Goal: Obtain resource: Download file/media

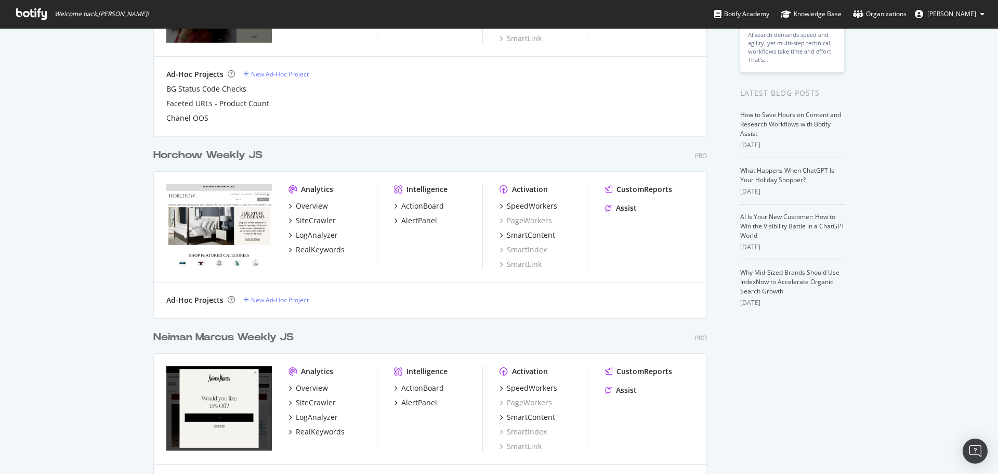
scroll to position [260, 0]
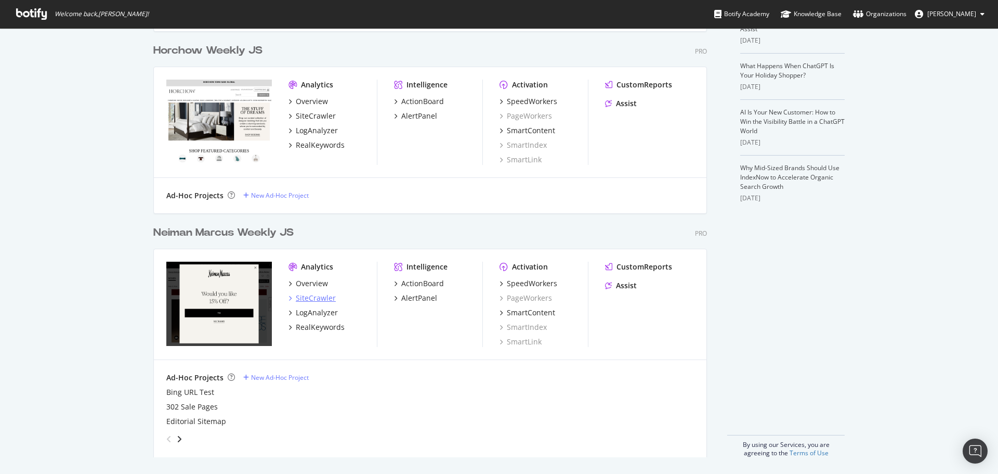
click at [314, 299] on div "SiteCrawler" at bounding box center [316, 298] width 40 height 10
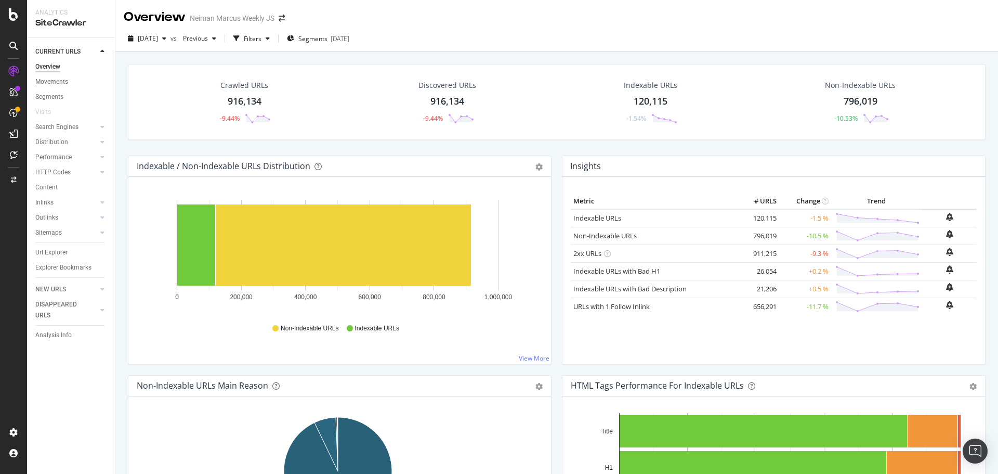
click at [235, 111] on div "Crawled URLs 916,134 -9.44%" at bounding box center [244, 102] width 74 height 54
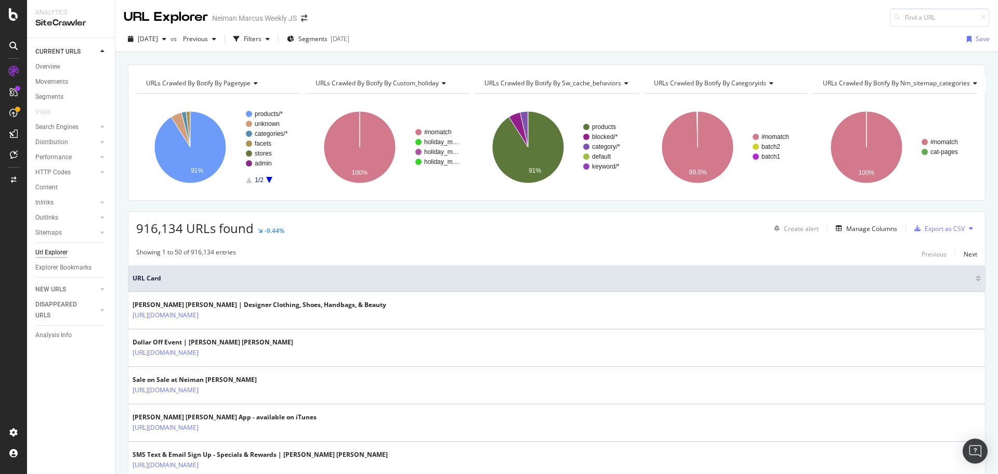
click at [205, 84] on span "URLs Crawled By Botify By pagetype" at bounding box center [198, 82] width 104 height 9
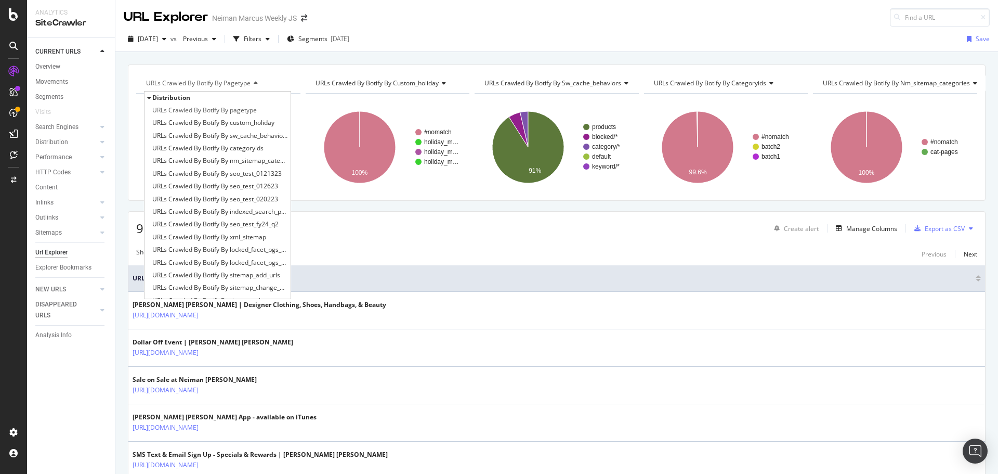
click at [205, 84] on span "URLs Crawled By Botify By pagetype" at bounding box center [198, 82] width 104 height 9
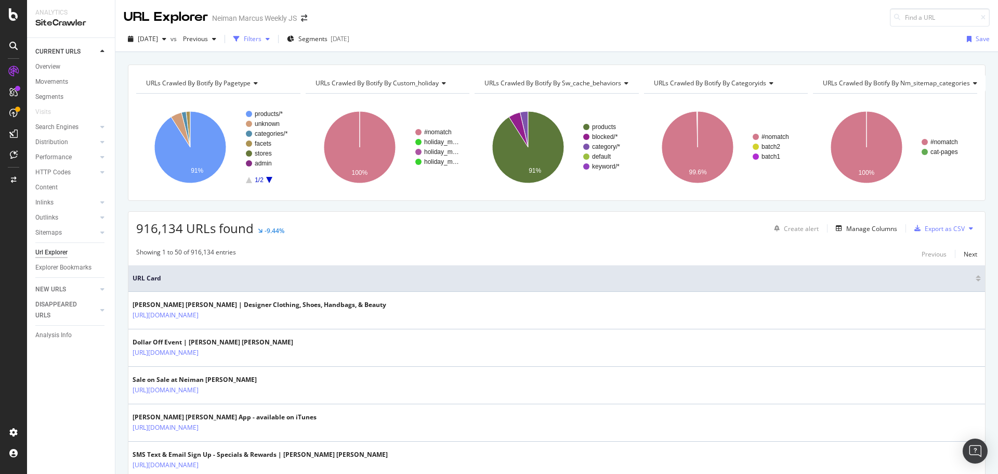
click at [264, 34] on div "Filters" at bounding box center [251, 39] width 45 height 16
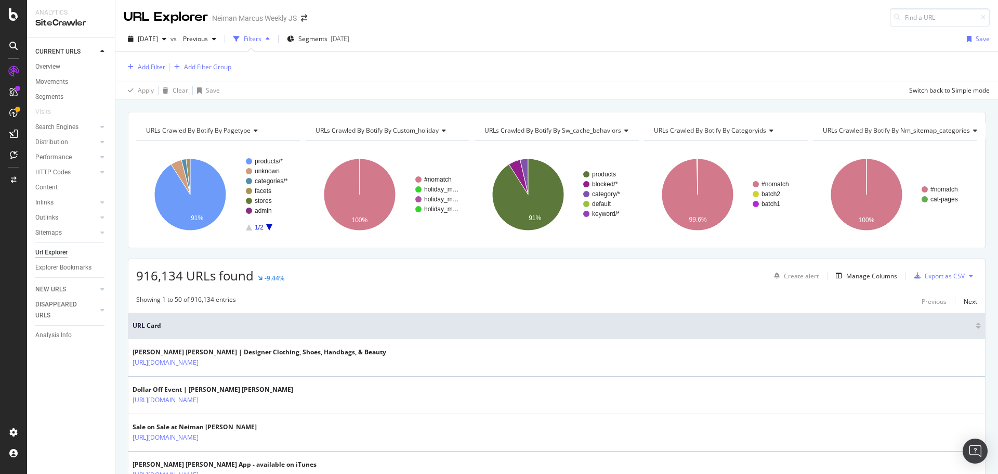
click at [149, 67] on div "Add Filter" at bounding box center [152, 66] width 28 height 9
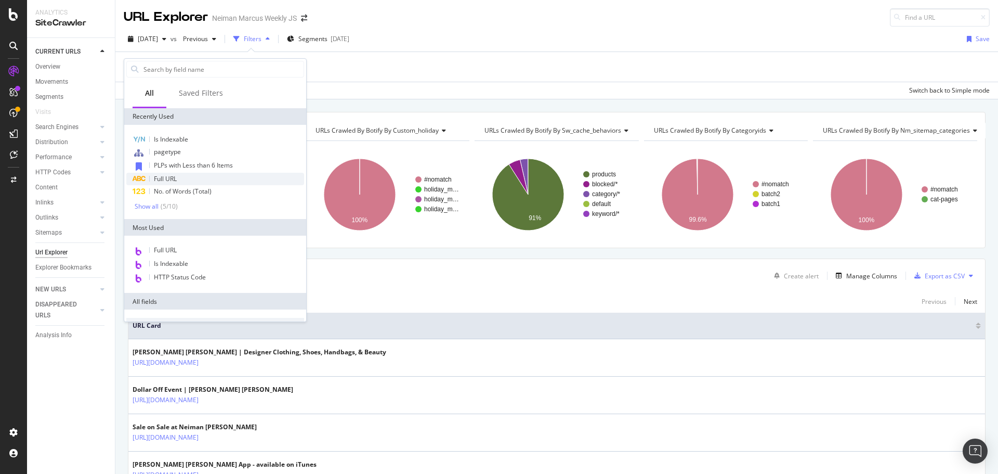
click at [177, 183] on div "Full URL" at bounding box center [215, 179] width 178 height 12
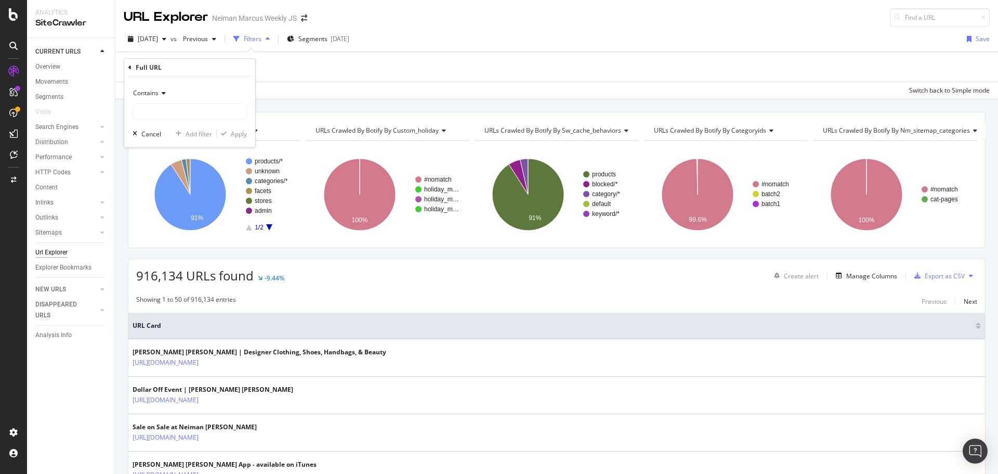
click at [165, 94] on icon at bounding box center [162, 93] width 7 height 6
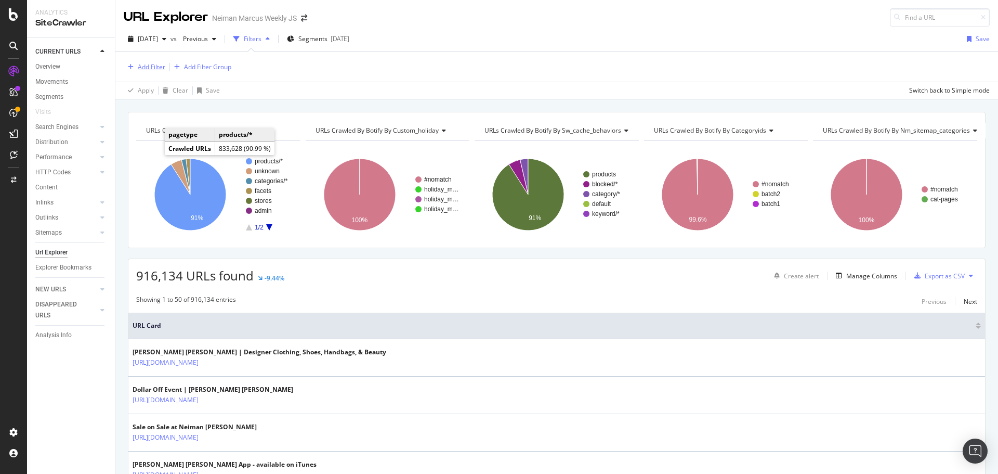
click at [158, 69] on div "Add Filter" at bounding box center [152, 66] width 28 height 9
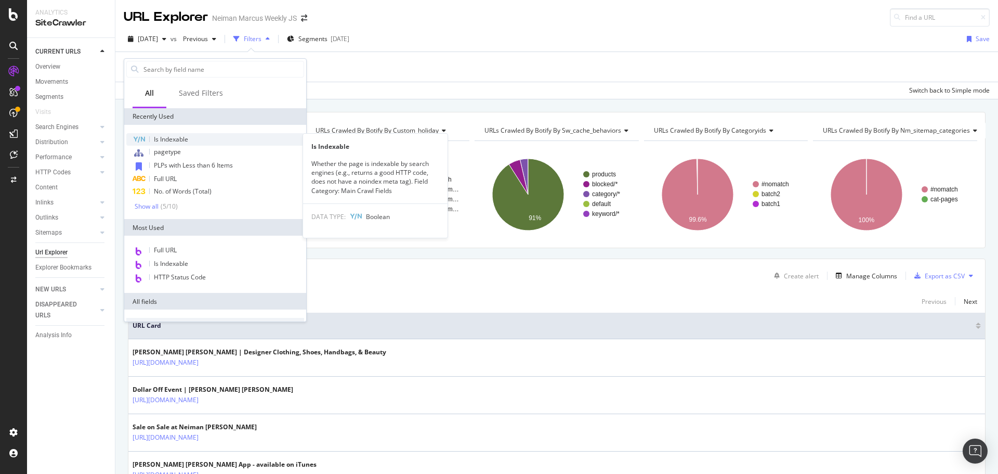
click at [152, 136] on div "Is Indexable" at bounding box center [215, 139] width 178 height 12
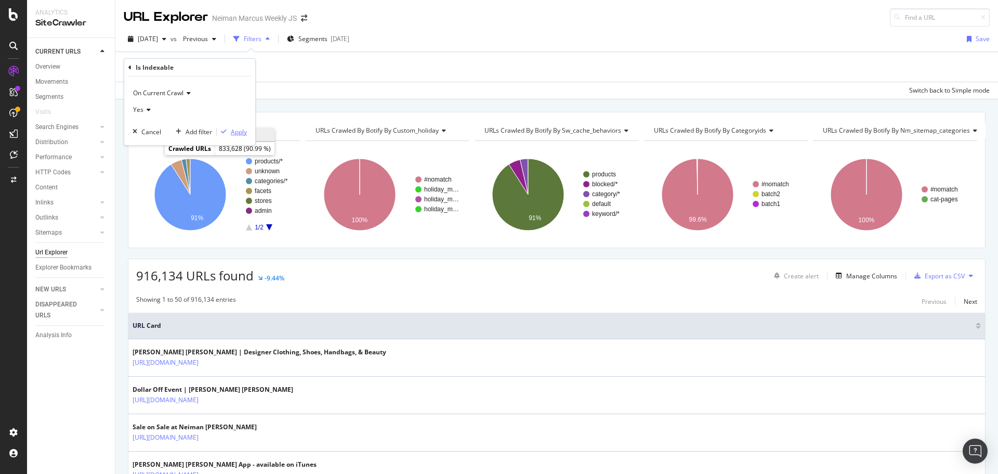
click at [240, 132] on div "Apply" at bounding box center [239, 131] width 16 height 9
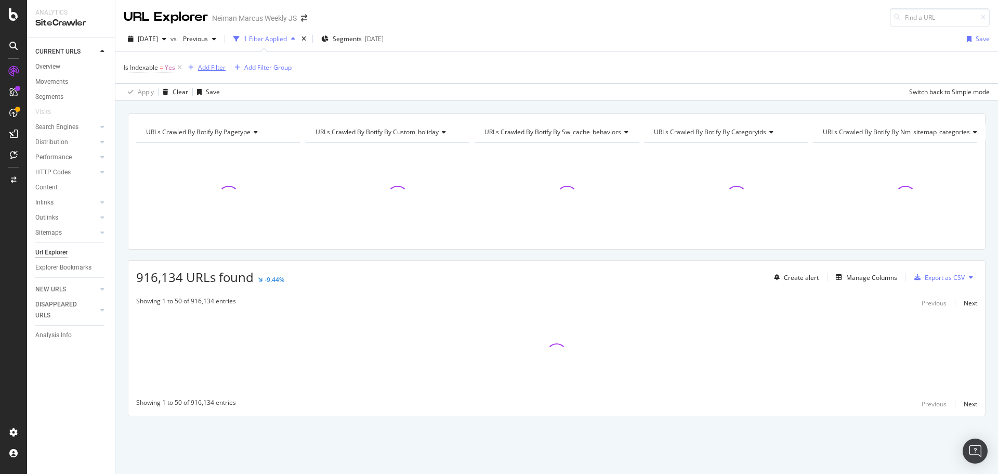
click at [206, 65] on div "Add Filter" at bounding box center [212, 67] width 28 height 9
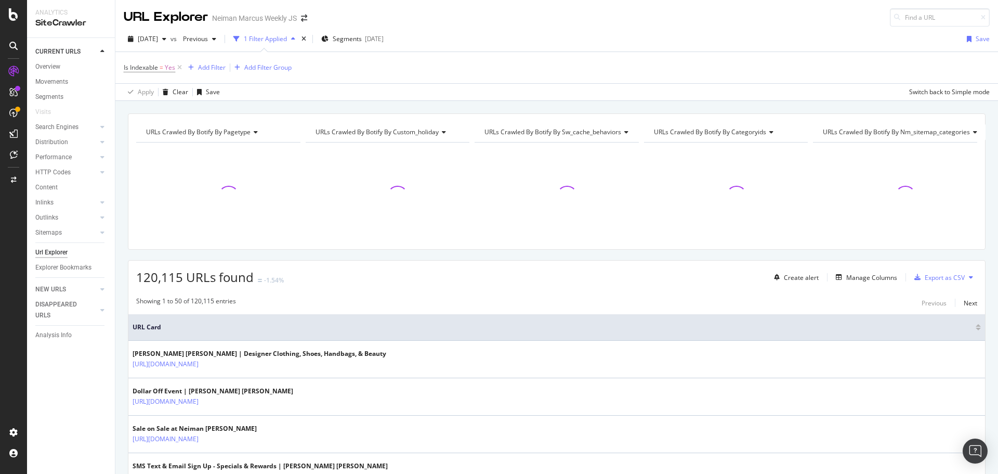
click at [387, 81] on div "Is Indexable = Yes Add Filter Add Filter Group" at bounding box center [557, 67] width 866 height 31
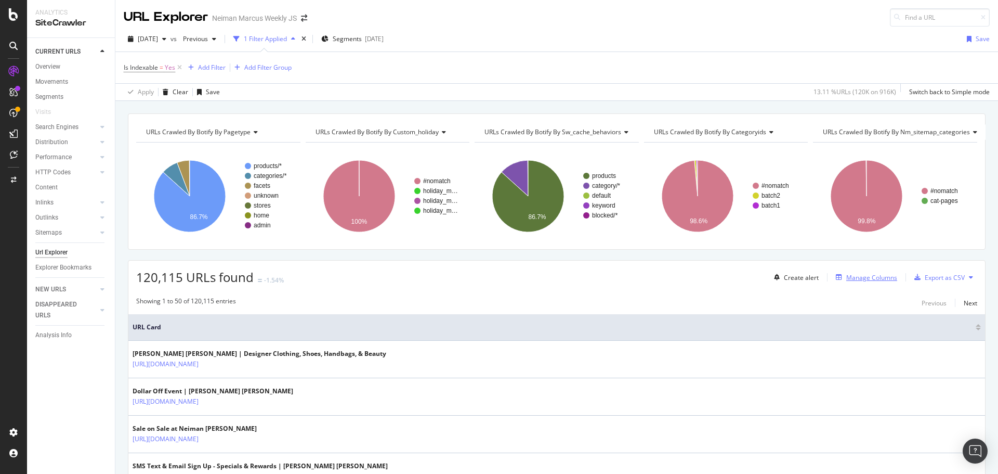
click at [846, 279] on div "Manage Columns" at bounding box center [871, 277] width 51 height 9
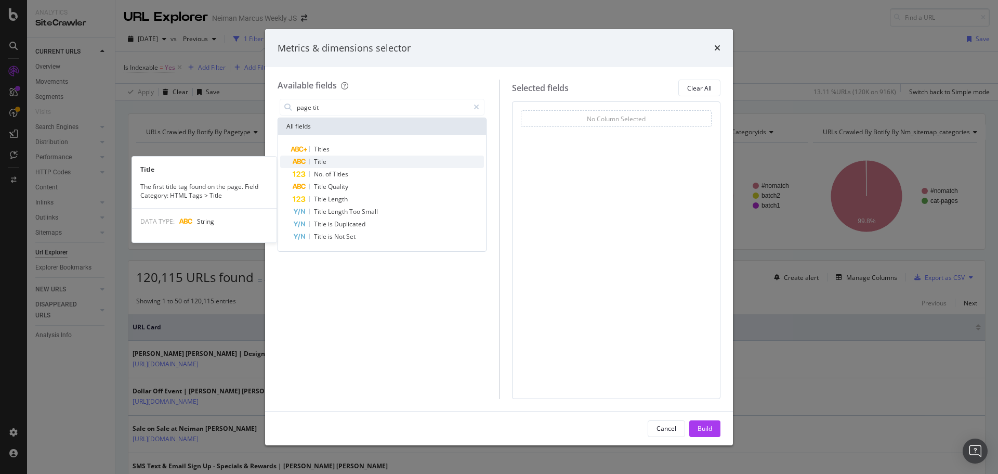
click at [329, 162] on div "Title" at bounding box center [388, 161] width 191 height 12
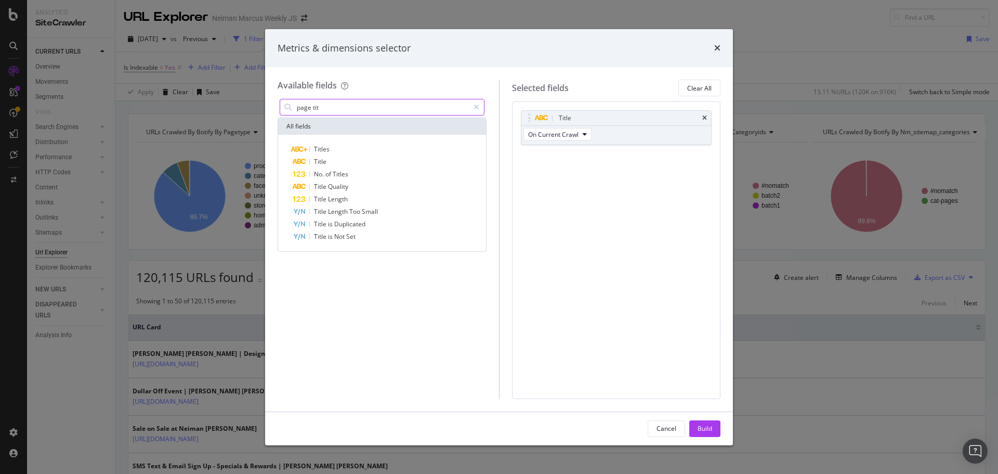
click at [327, 107] on input "page tit" at bounding box center [382, 107] width 173 height 16
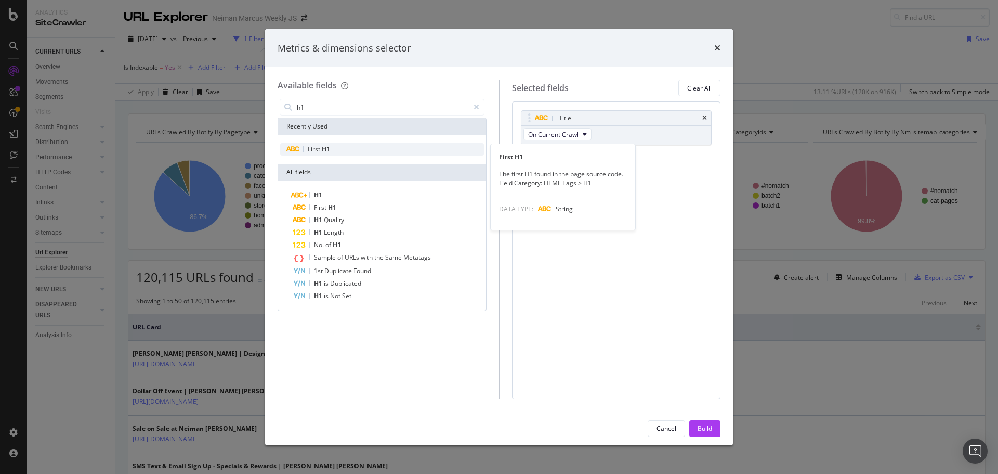
click at [328, 146] on span "H1" at bounding box center [326, 149] width 8 height 9
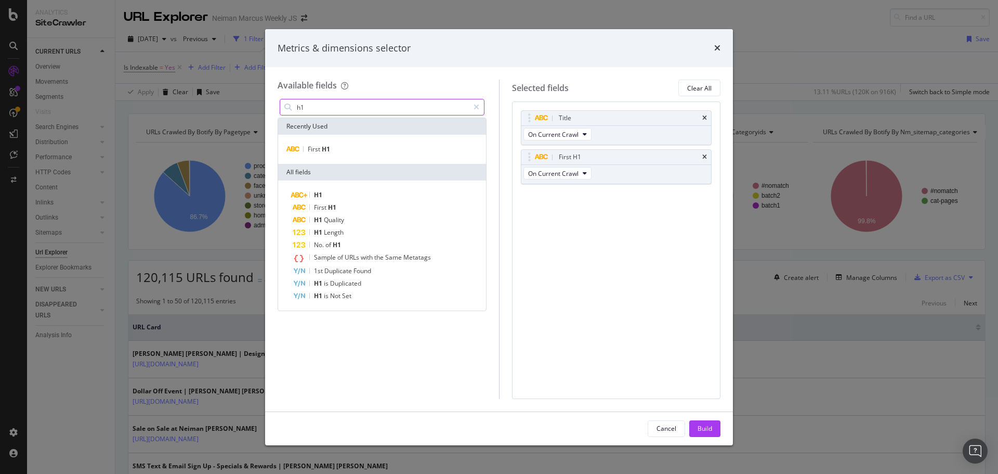
click at [319, 108] on input "h1" at bounding box center [382, 107] width 173 height 16
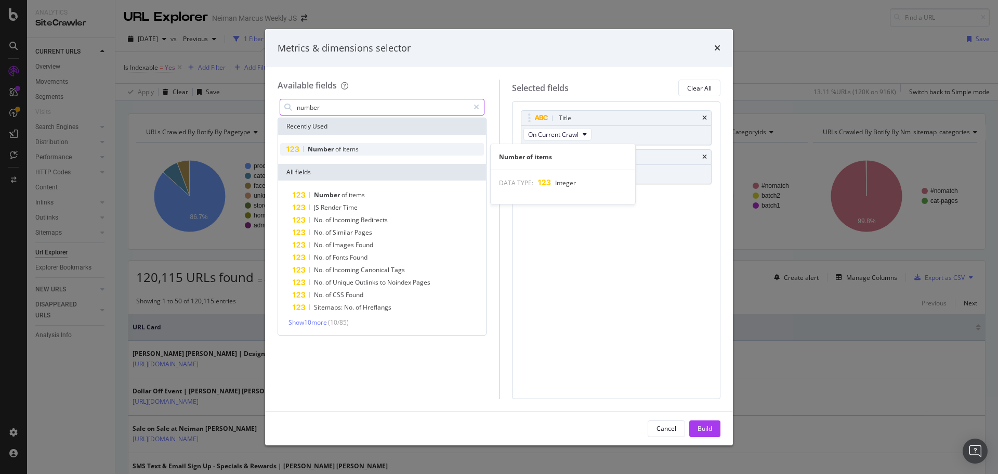
type input "number"
click at [348, 149] on span "items" at bounding box center [351, 149] width 16 height 9
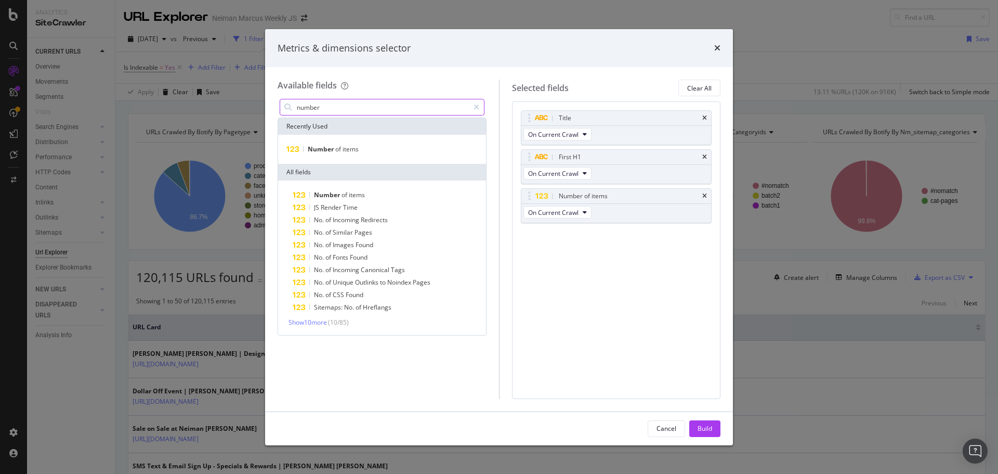
click at [321, 102] on input "number" at bounding box center [382, 107] width 173 height 16
click at [479, 108] on icon "modal" at bounding box center [477, 106] width 6 height 7
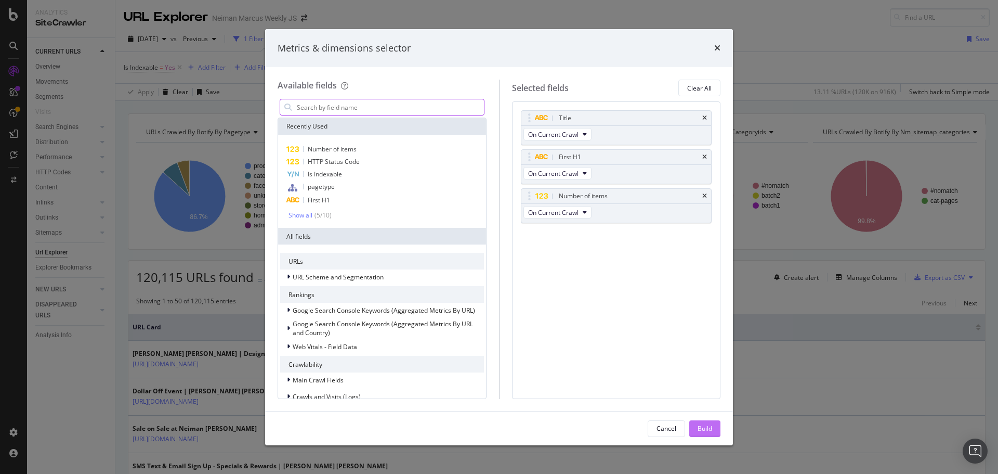
click at [705, 426] on div "Build" at bounding box center [705, 428] width 15 height 9
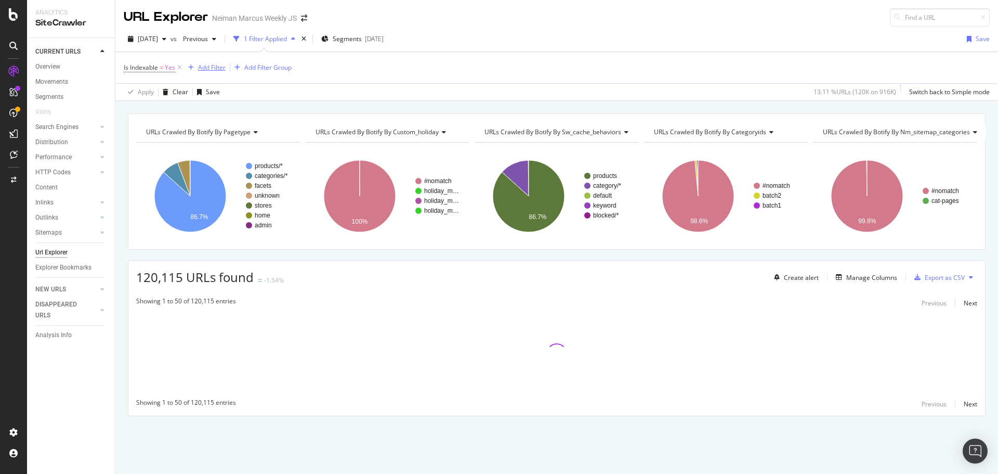
click at [214, 68] on div "Add Filter" at bounding box center [212, 67] width 28 height 9
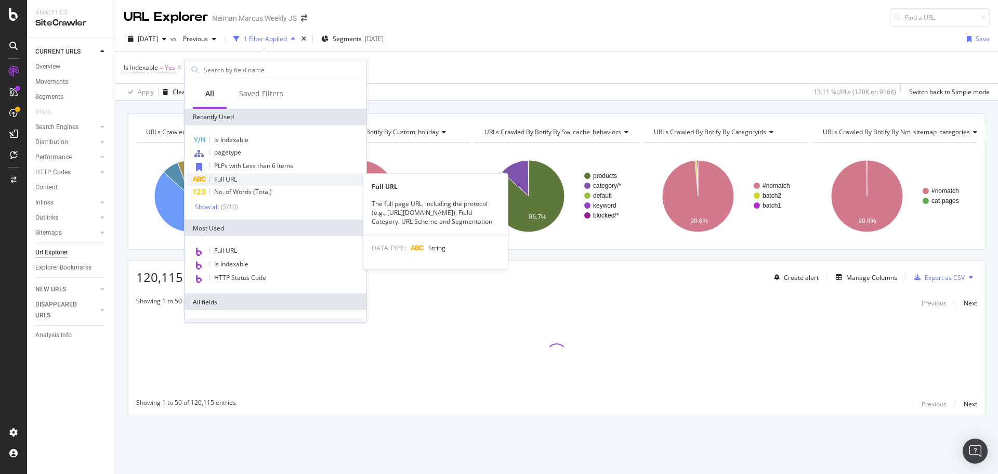
click at [238, 180] on div "Full URL" at bounding box center [276, 179] width 178 height 12
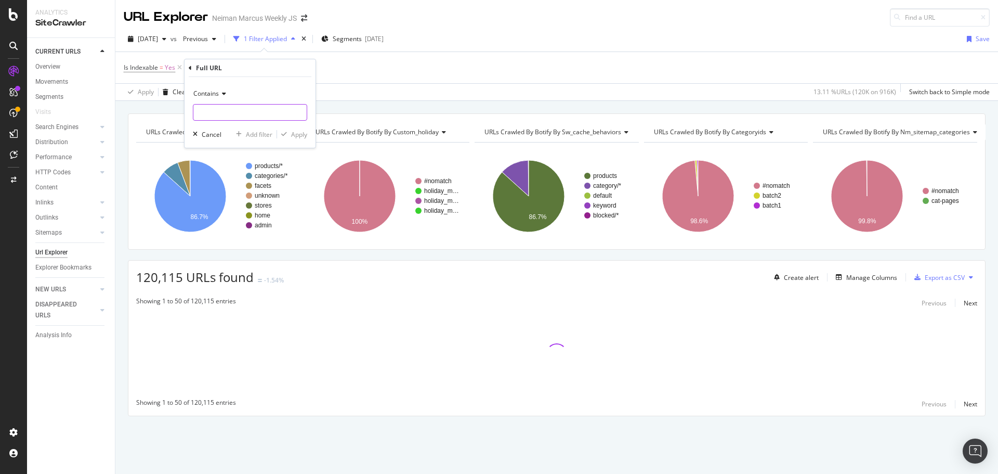
click at [213, 107] on input "text" at bounding box center [249, 112] width 113 height 17
type input "/c/"
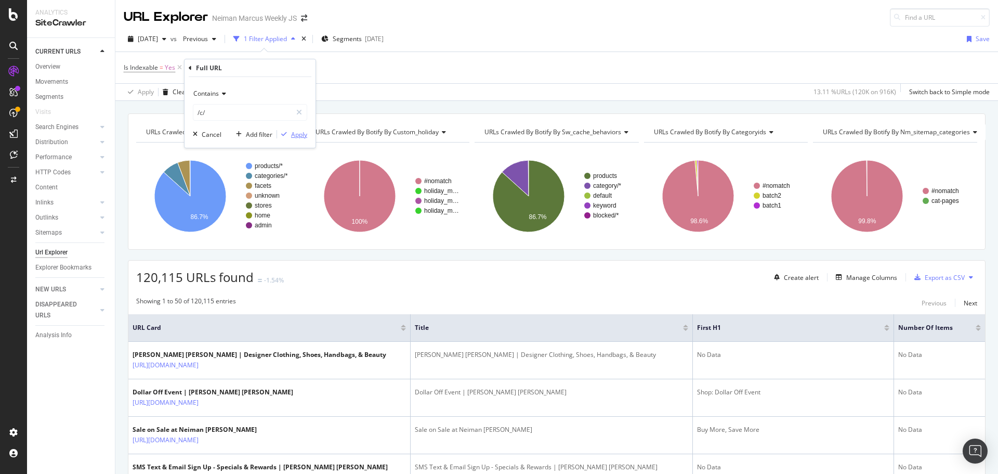
click at [291, 137] on div "Apply" at bounding box center [299, 134] width 16 height 9
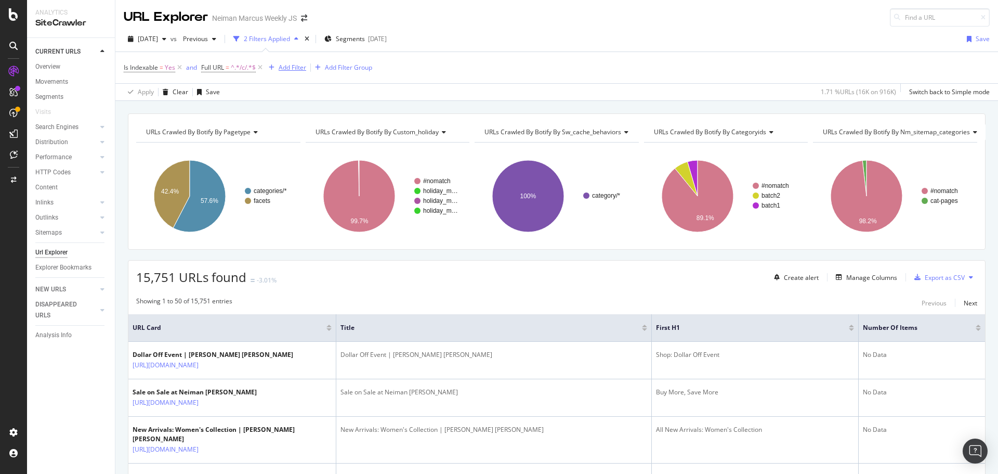
click at [280, 65] on div "Add Filter" at bounding box center [293, 67] width 28 height 9
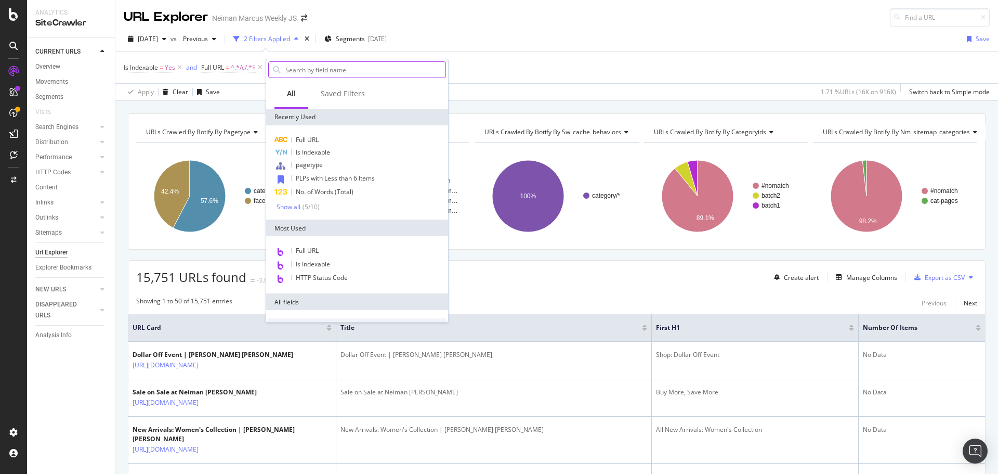
click at [324, 71] on input "text" at bounding box center [364, 70] width 161 height 16
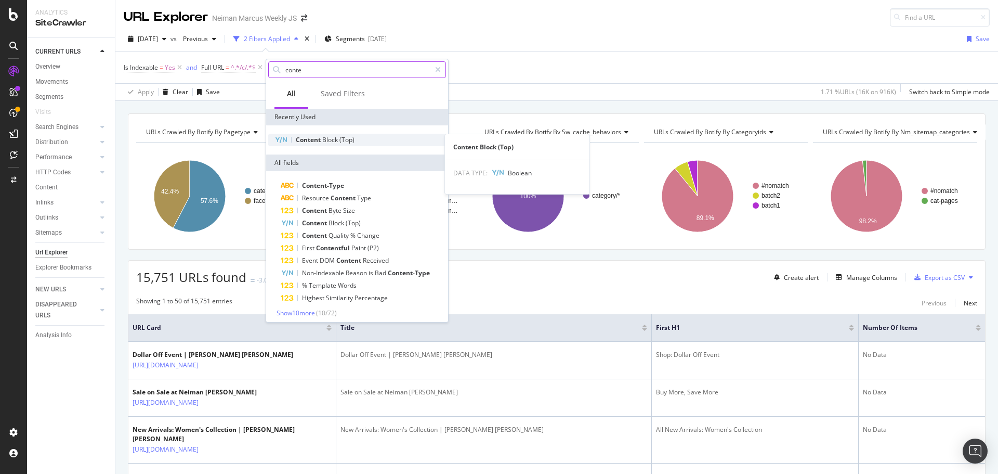
type input "conte"
click at [342, 145] on div "Content Block (Top)" at bounding box center [357, 140] width 178 height 12
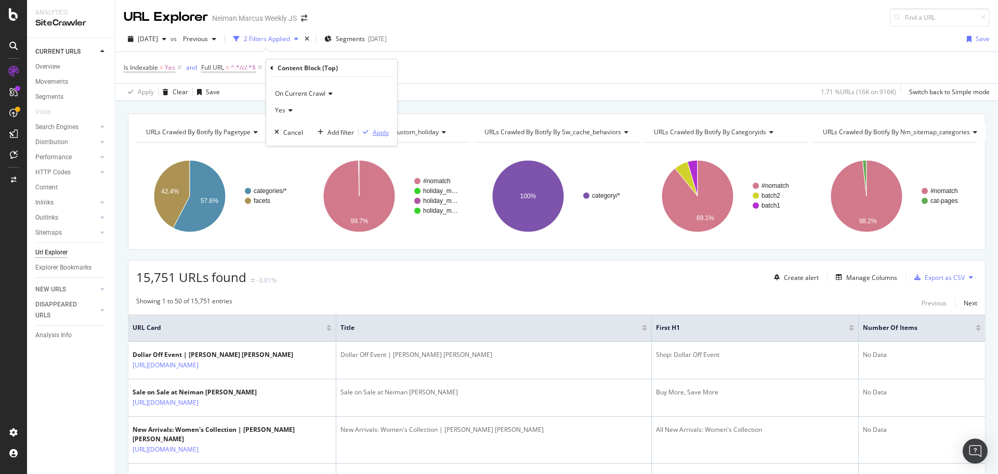
click at [380, 129] on div "Apply" at bounding box center [381, 132] width 16 height 9
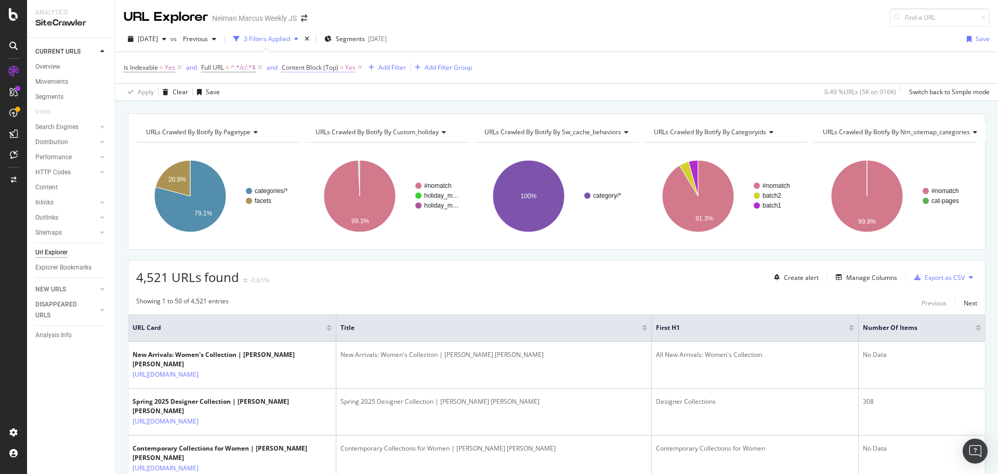
click at [328, 70] on span "Content Block (Top)" at bounding box center [310, 67] width 57 height 9
click at [308, 109] on icon at bounding box center [306, 109] width 7 height 6
click at [319, 145] on div "No" at bounding box center [349, 144] width 111 height 14
click at [400, 130] on div "Apply" at bounding box center [398, 130] width 16 height 9
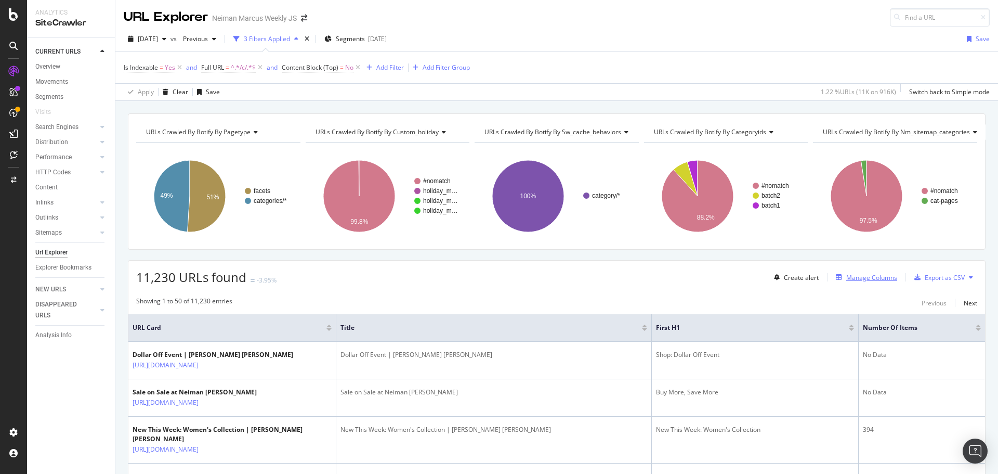
click at [848, 273] on div "Manage Columns" at bounding box center [871, 277] width 51 height 9
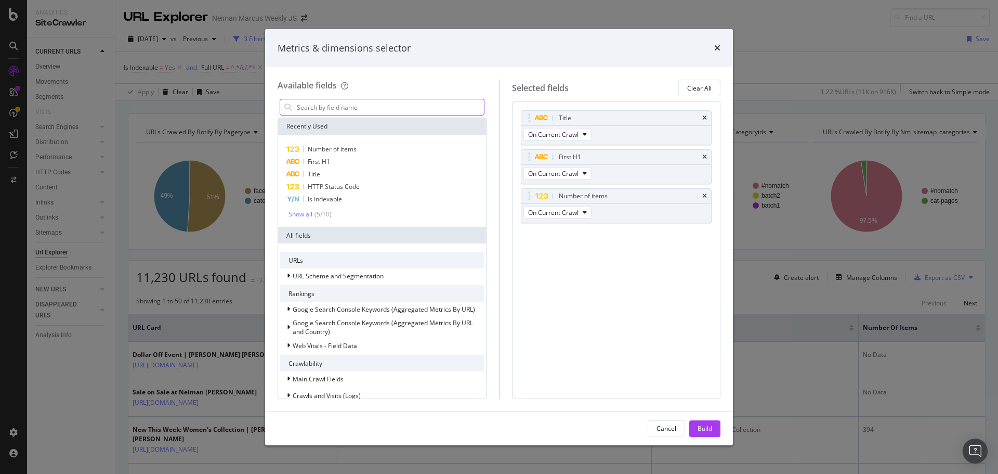
click at [323, 108] on input "modal" at bounding box center [390, 107] width 188 height 16
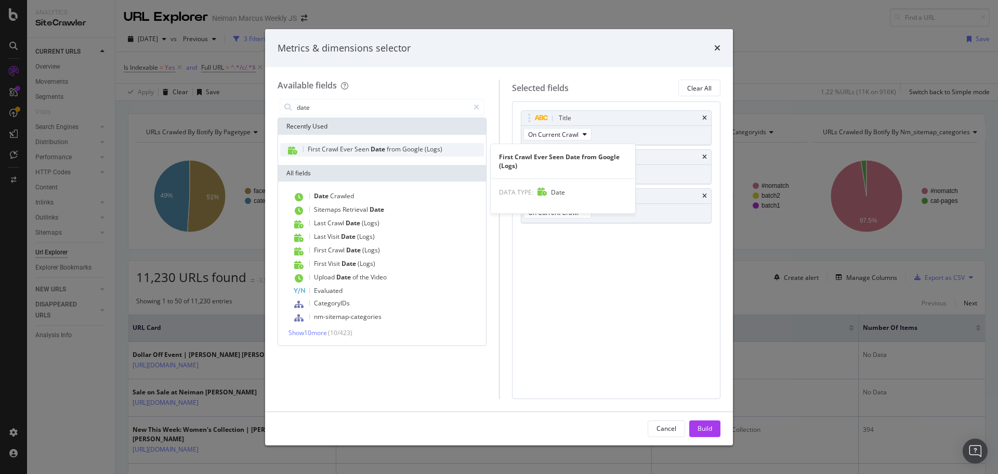
type input "date"
click at [356, 151] on span "Seen" at bounding box center [363, 149] width 16 height 9
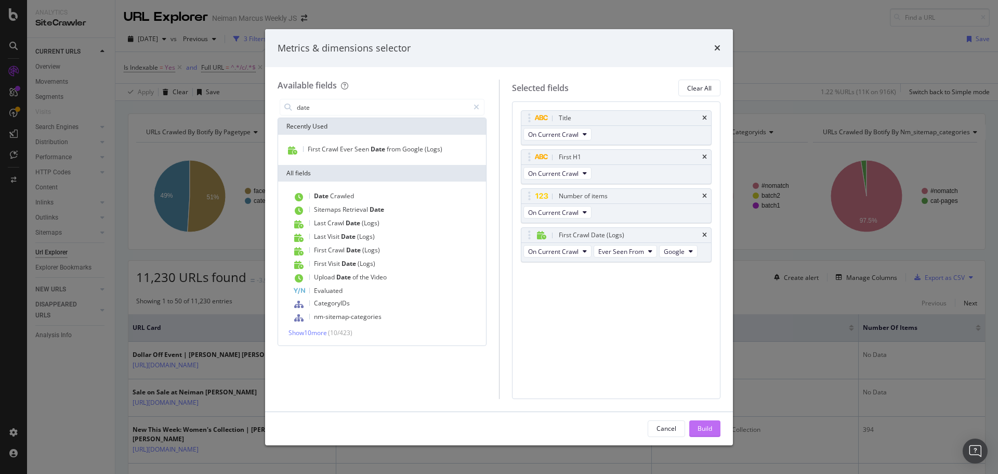
click at [705, 421] on div "Build" at bounding box center [705, 429] width 15 height 16
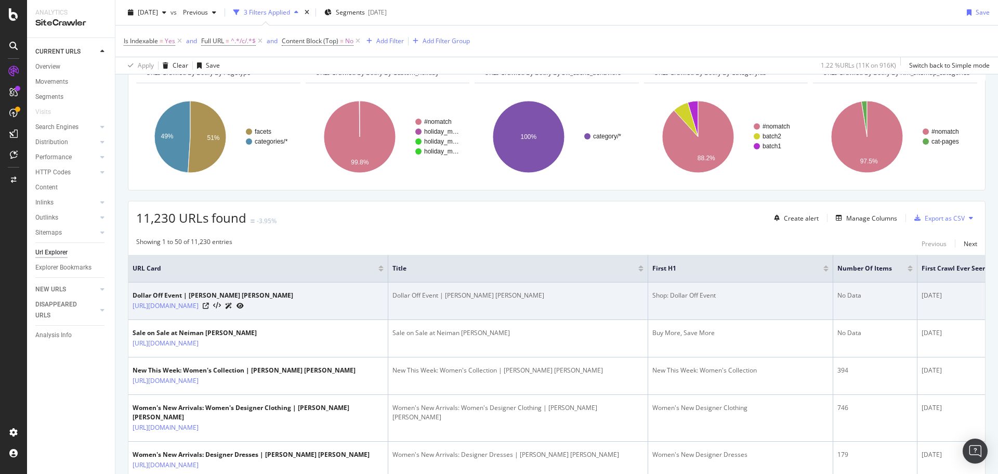
scroll to position [52, 0]
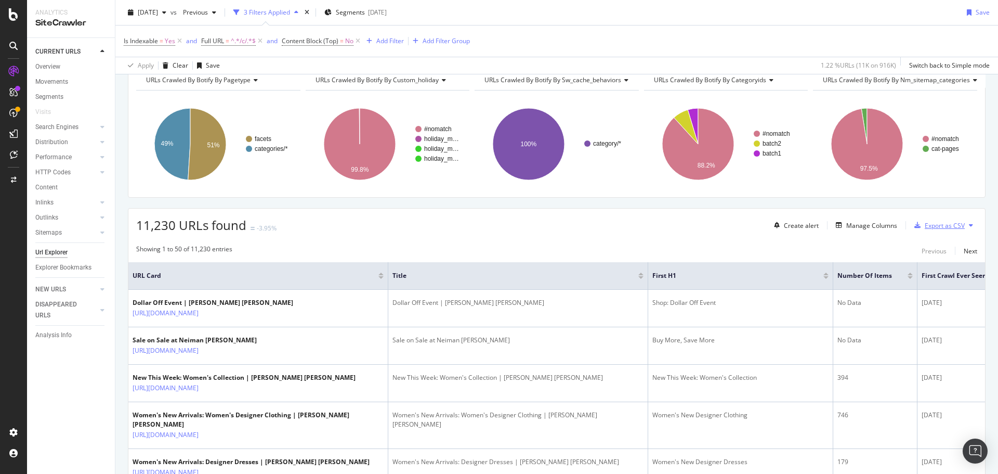
click at [930, 223] on div "Export as CSV" at bounding box center [945, 225] width 40 height 9
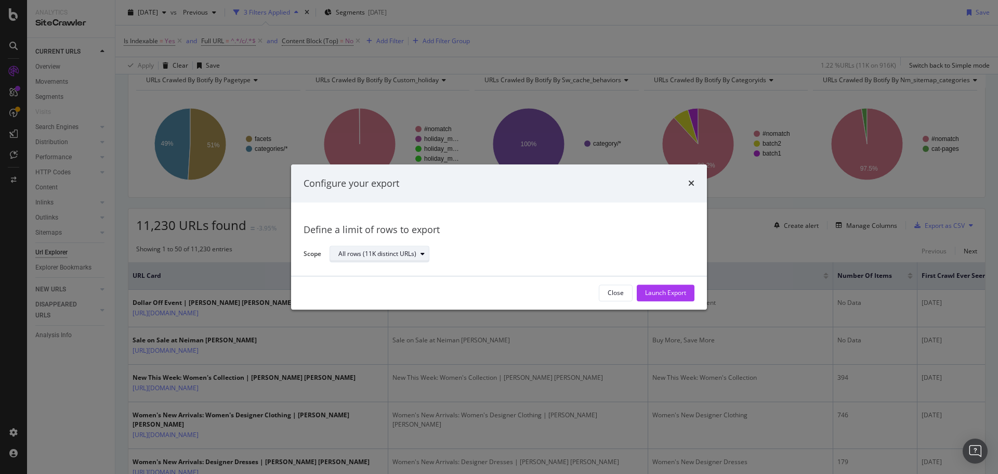
click at [401, 254] on div "All rows (11K distinct URLs)" at bounding box center [377, 254] width 78 height 6
click at [666, 296] on div "Launch Export" at bounding box center [665, 292] width 41 height 9
